Goal: Communication & Community: Answer question/provide support

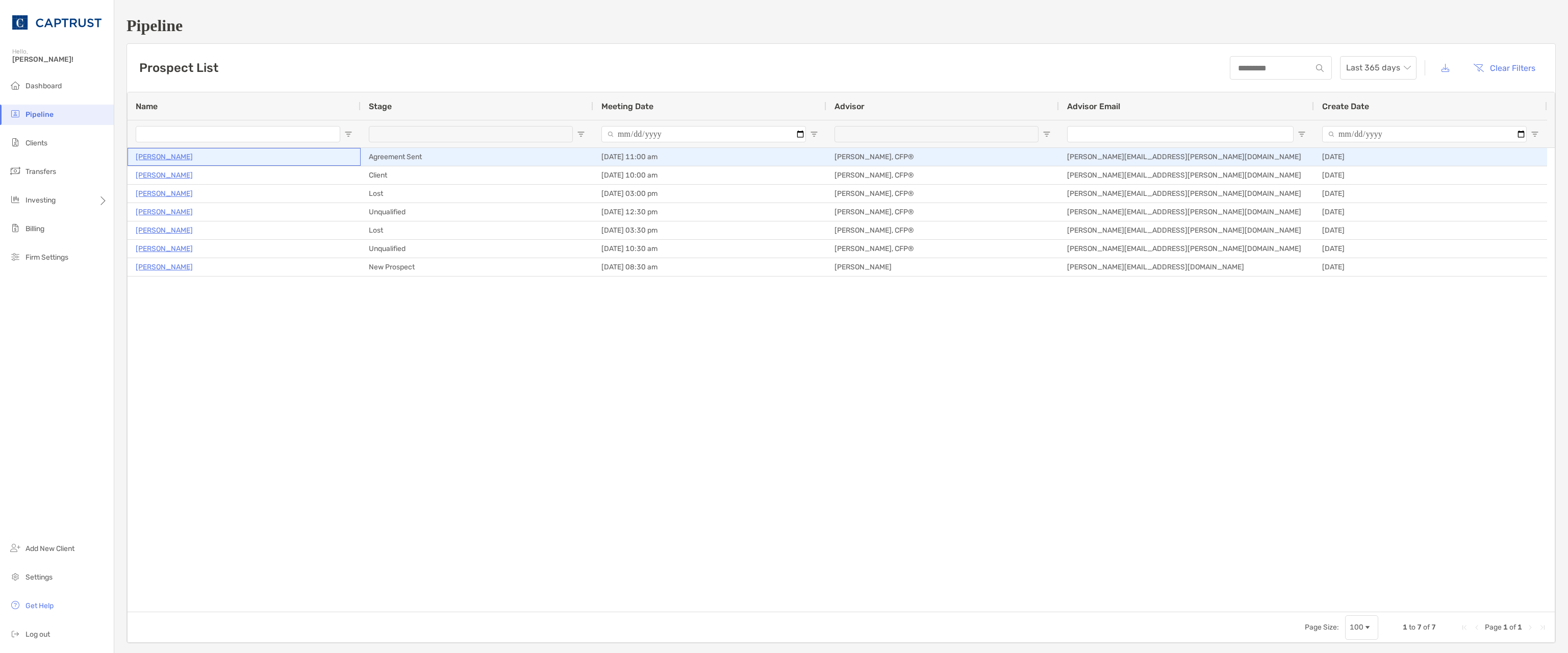
click at [154, 156] on p "[PERSON_NAME]" at bounding box center [165, 157] width 57 height 13
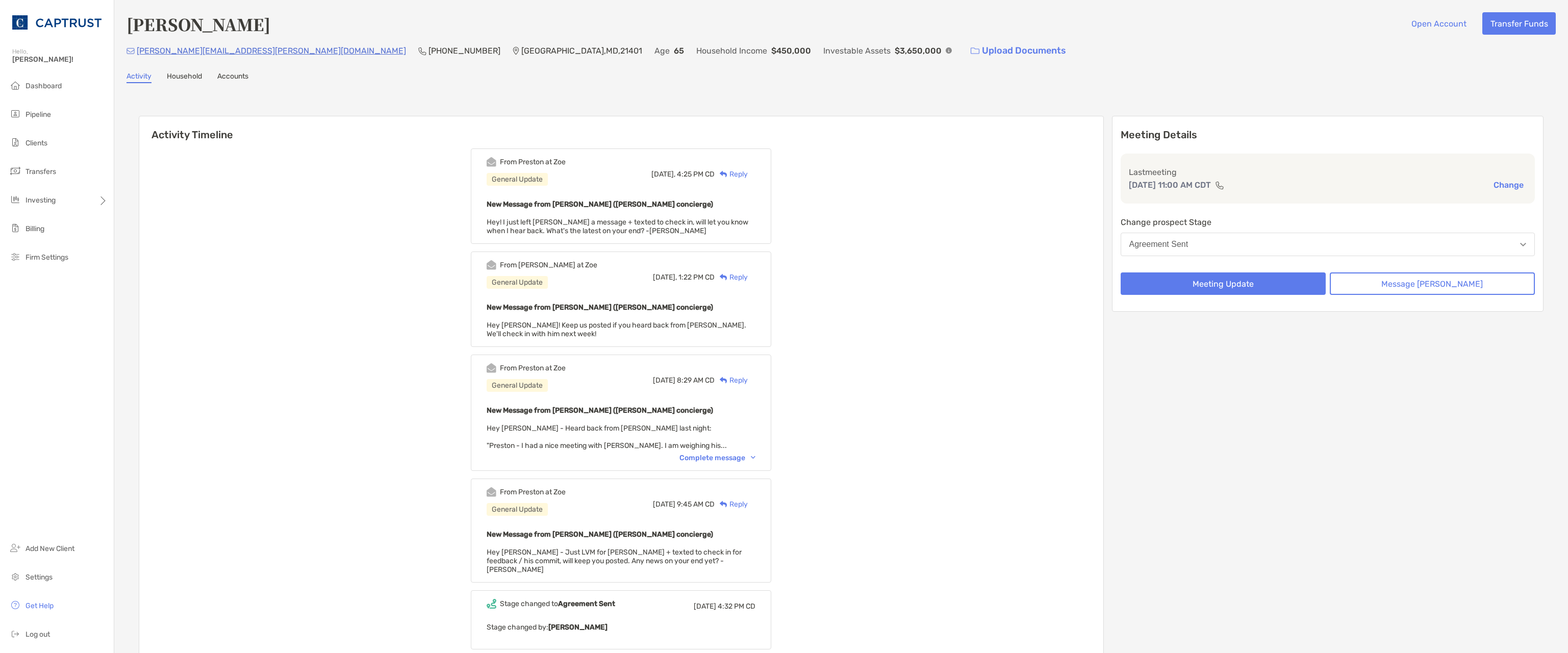
click at [748, 279] on div "Reply" at bounding box center [731, 277] width 33 height 11
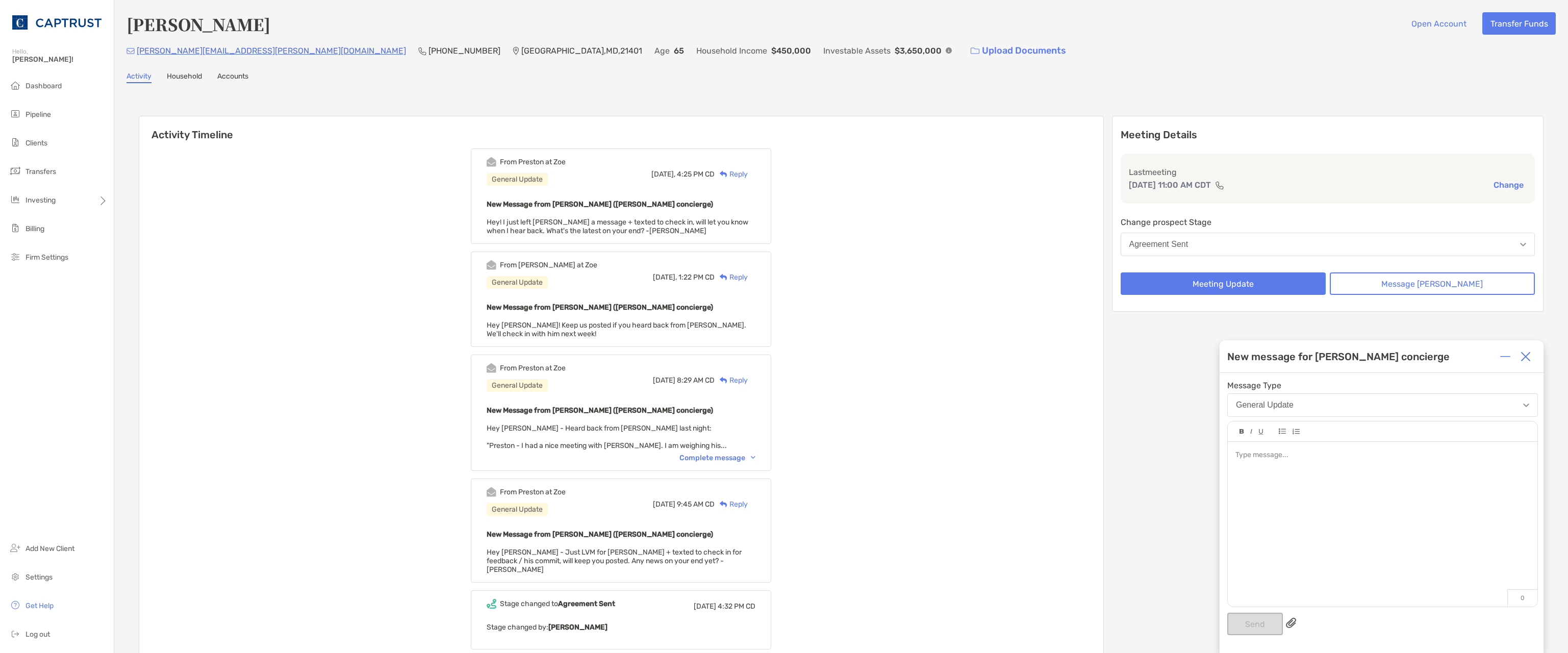
click at [1250, 460] on div at bounding box center [1382, 455] width 294 height 11
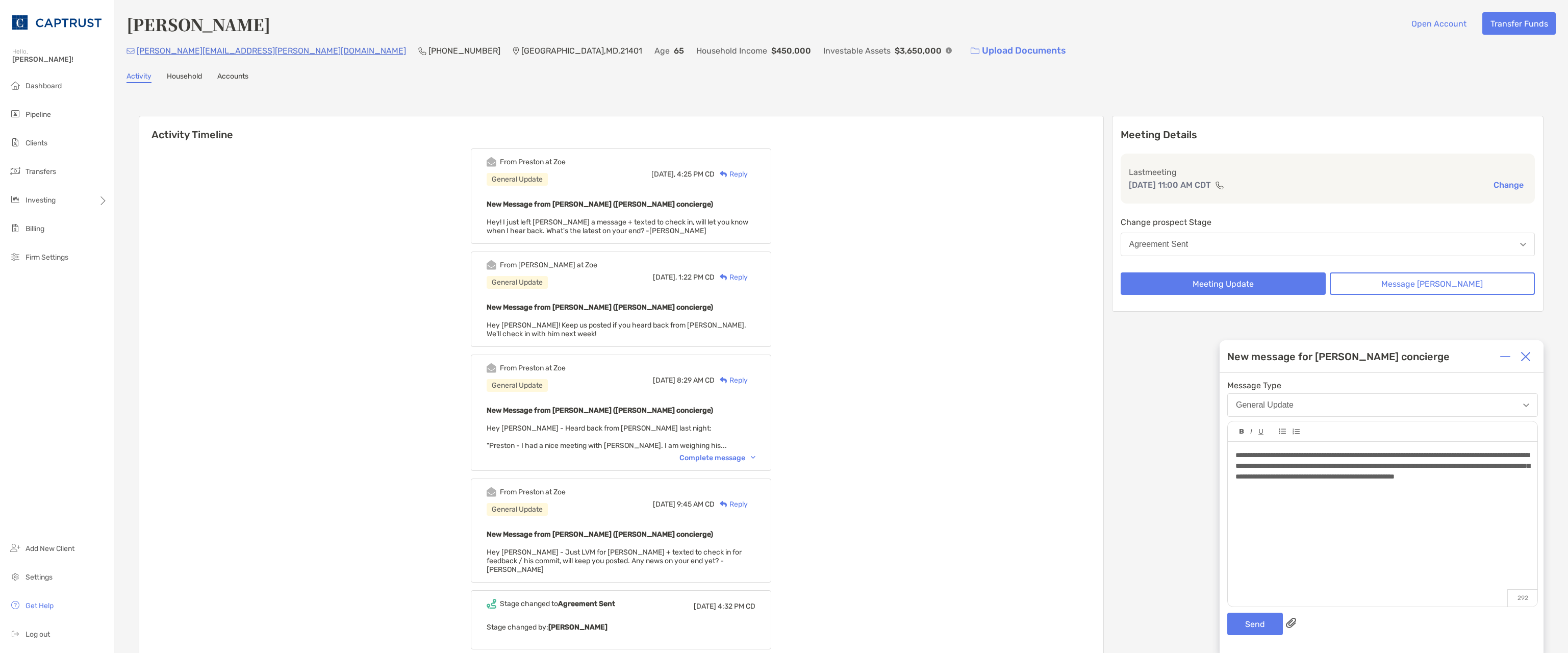
click at [1337, 482] on div "**********" at bounding box center [1382, 466] width 294 height 32
click at [1258, 622] on button "Send" at bounding box center [1255, 624] width 56 height 22
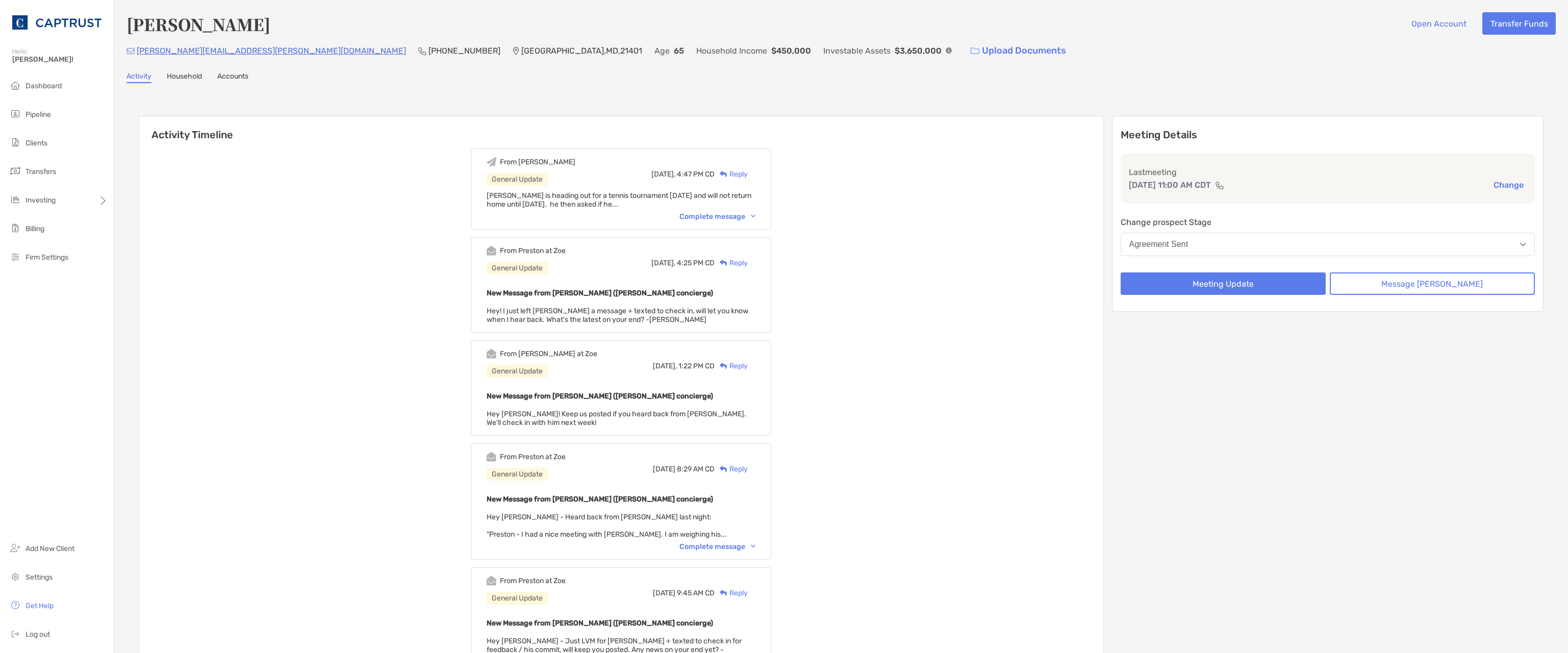
click at [756, 216] on img at bounding box center [752, 216] width 4 height 3
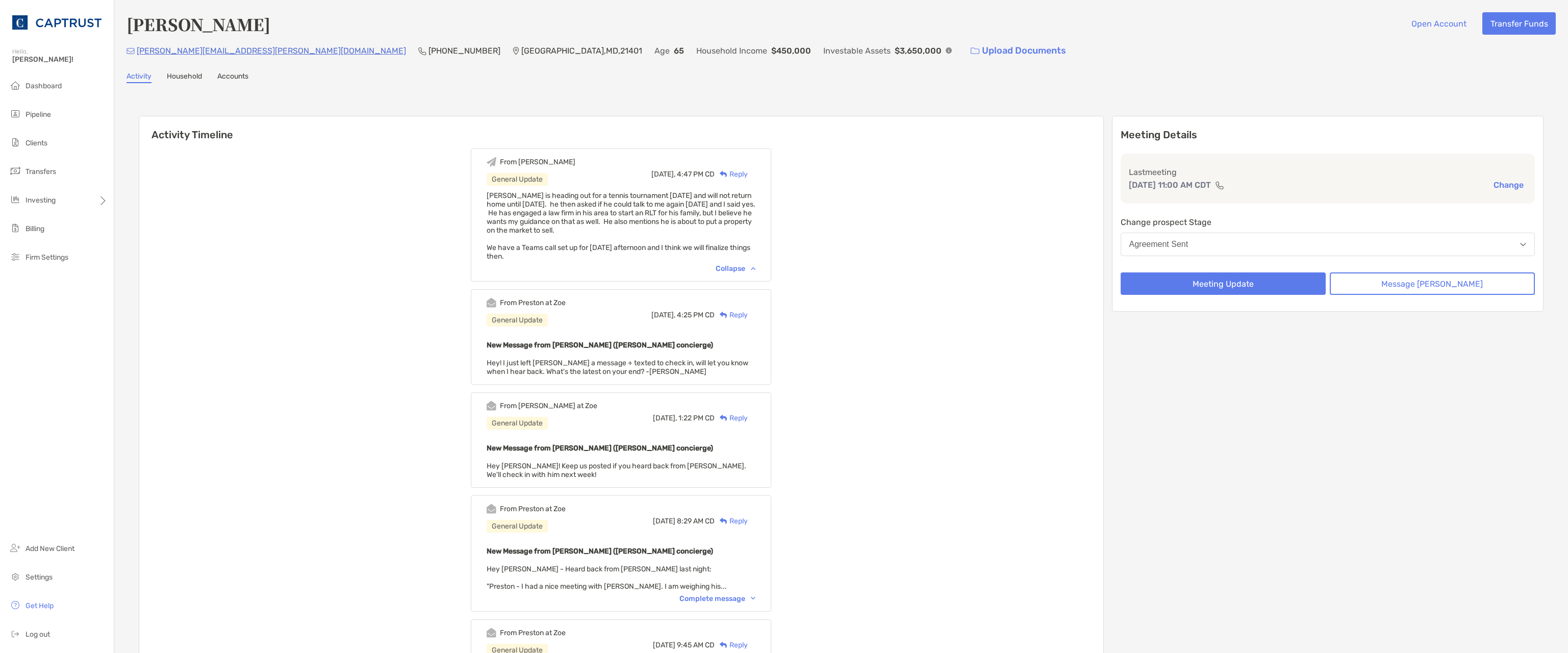
drag, startPoint x: 502, startPoint y: 196, endPoint x: 574, endPoint y: 255, distance: 93.1
click at [574, 255] on div "[PERSON_NAME] is heading out for a tennis tournament [DATE] and will not return…" at bounding box center [620, 226] width 269 height 70
drag, startPoint x: 574, startPoint y: 255, endPoint x: 555, endPoint y: 253, distance: 19.1
copy span "[PERSON_NAME] is heading out for a tennis tournament [DATE] and will not return…"
click at [748, 315] on div "Reply" at bounding box center [731, 315] width 33 height 11
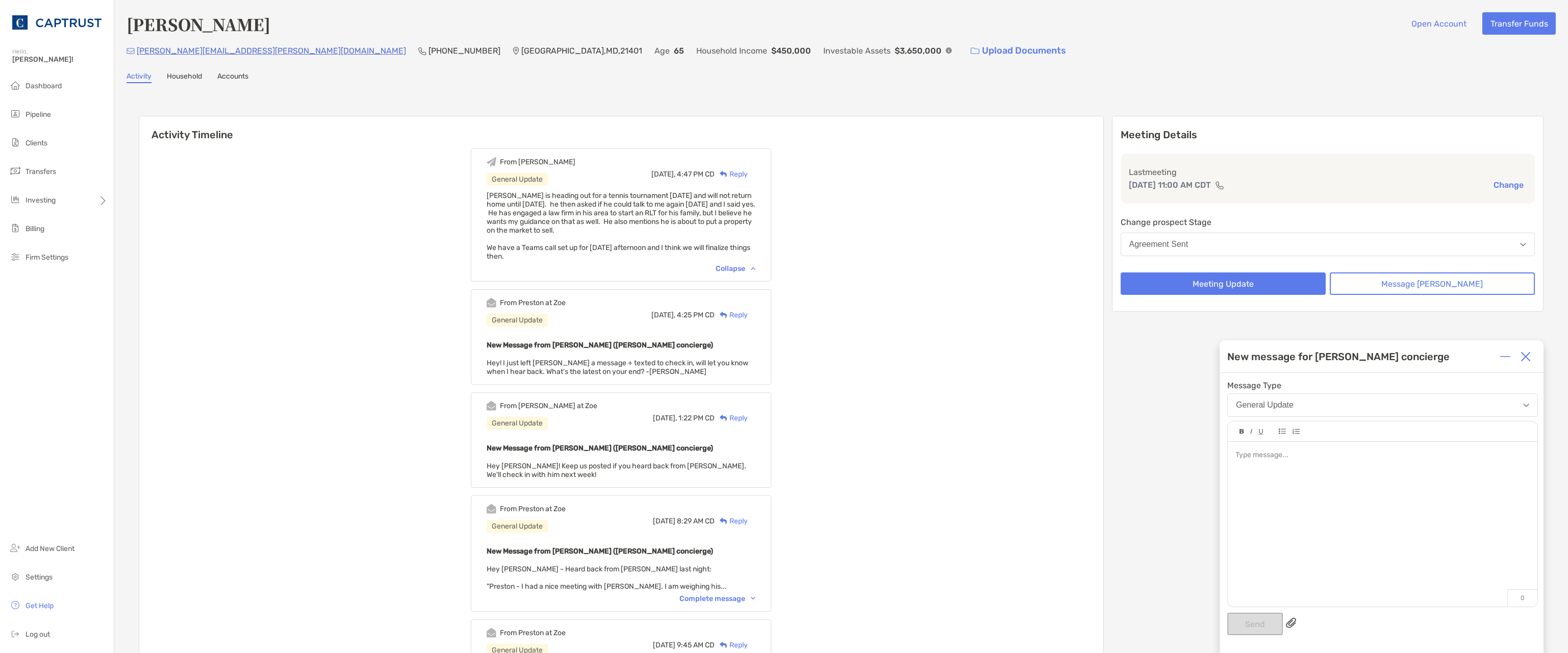
click at [1239, 466] on div at bounding box center [1382, 519] width 310 height 154
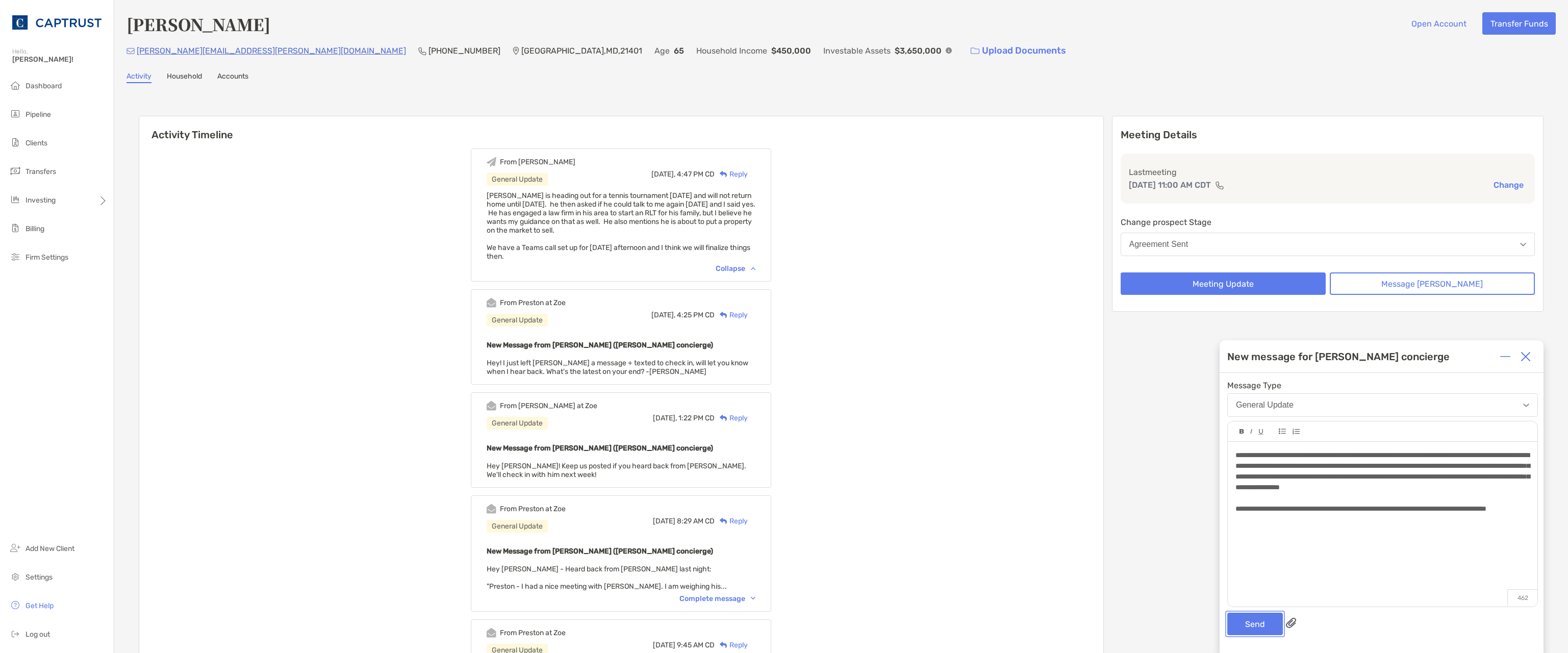
click at [1262, 627] on button "Send" at bounding box center [1255, 624] width 56 height 22
